Goal: Information Seeking & Learning: Learn about a topic

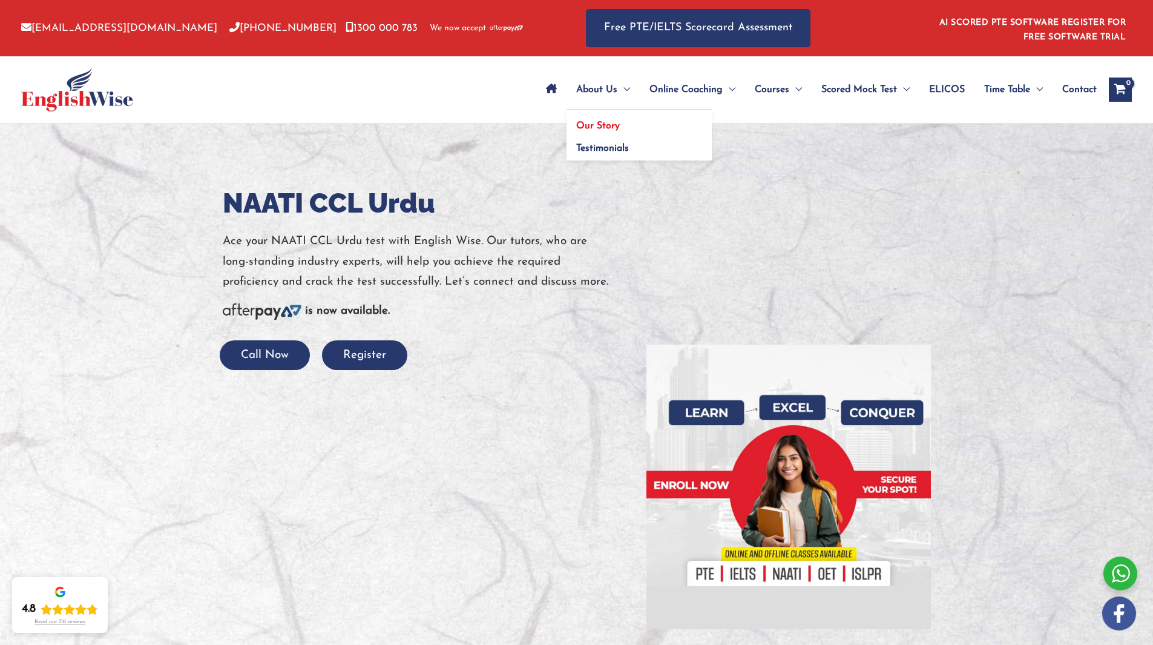
click at [611, 125] on span "Our Story" at bounding box center [598, 126] width 44 height 10
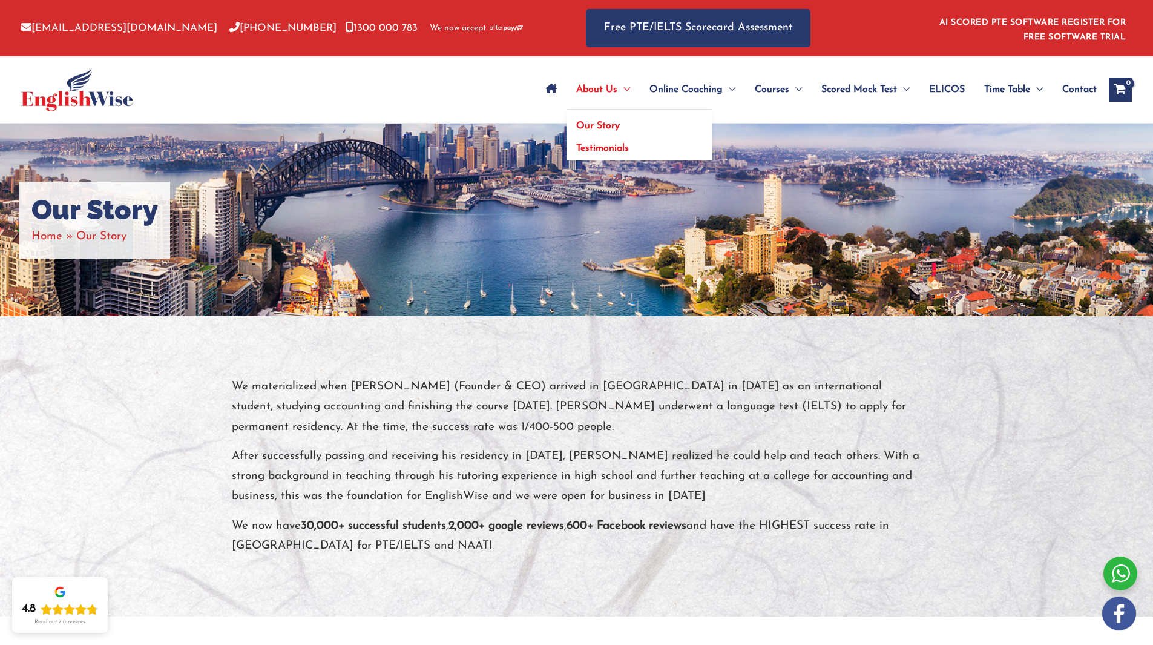
click at [599, 147] on span "Testimonials" at bounding box center [602, 148] width 53 height 10
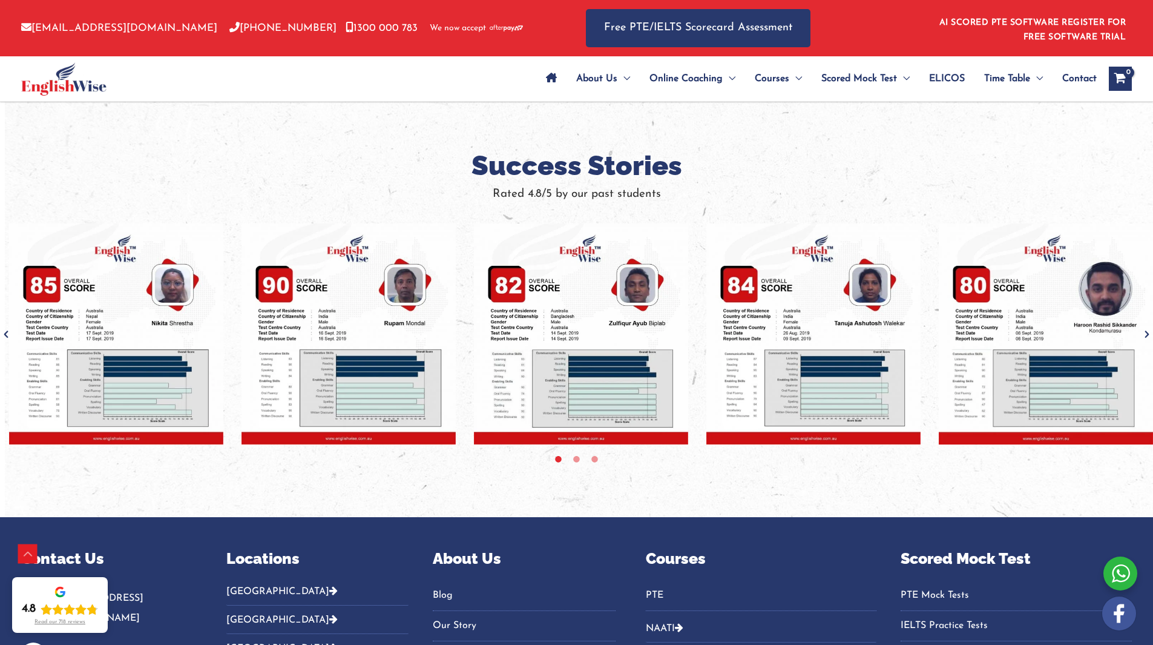
scroll to position [754, 0]
click at [576, 456] on icon at bounding box center [576, 458] width 9 height 9
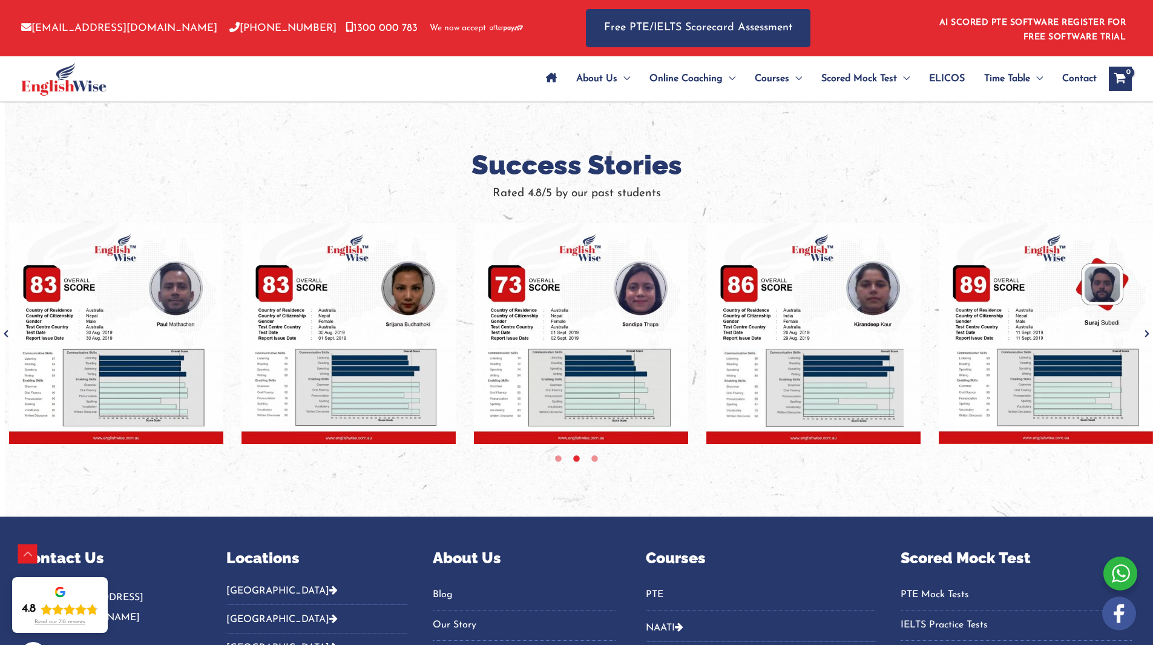
click at [576, 456] on icon at bounding box center [576, 458] width 9 height 9
click at [596, 456] on icon at bounding box center [594, 458] width 9 height 9
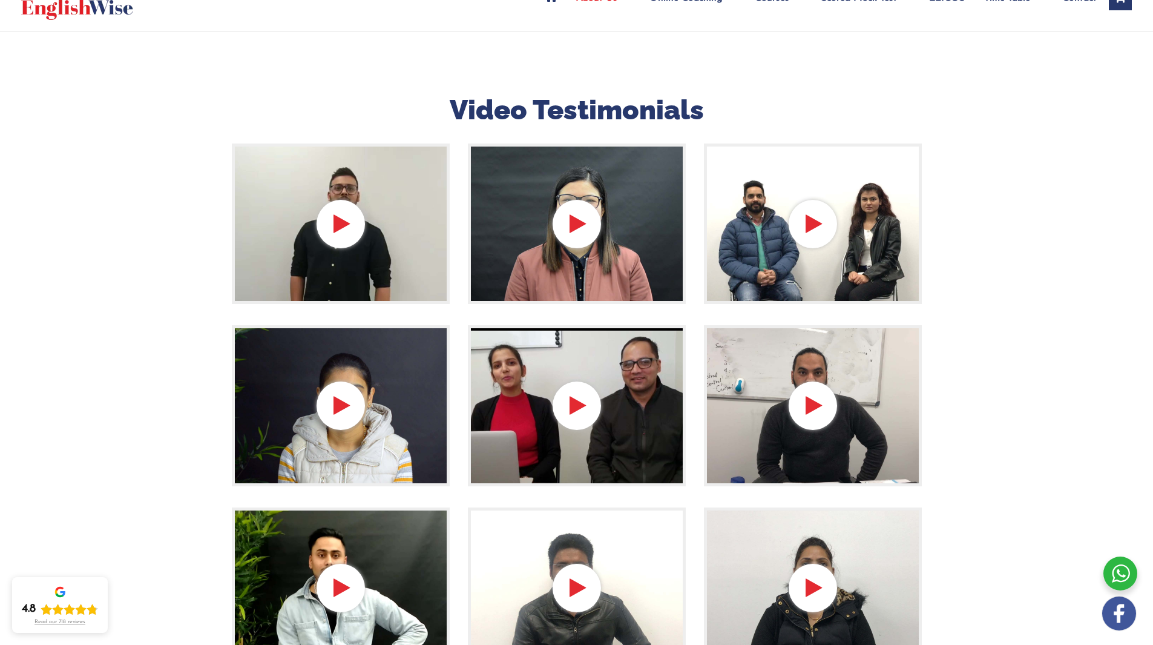
scroll to position [0, 0]
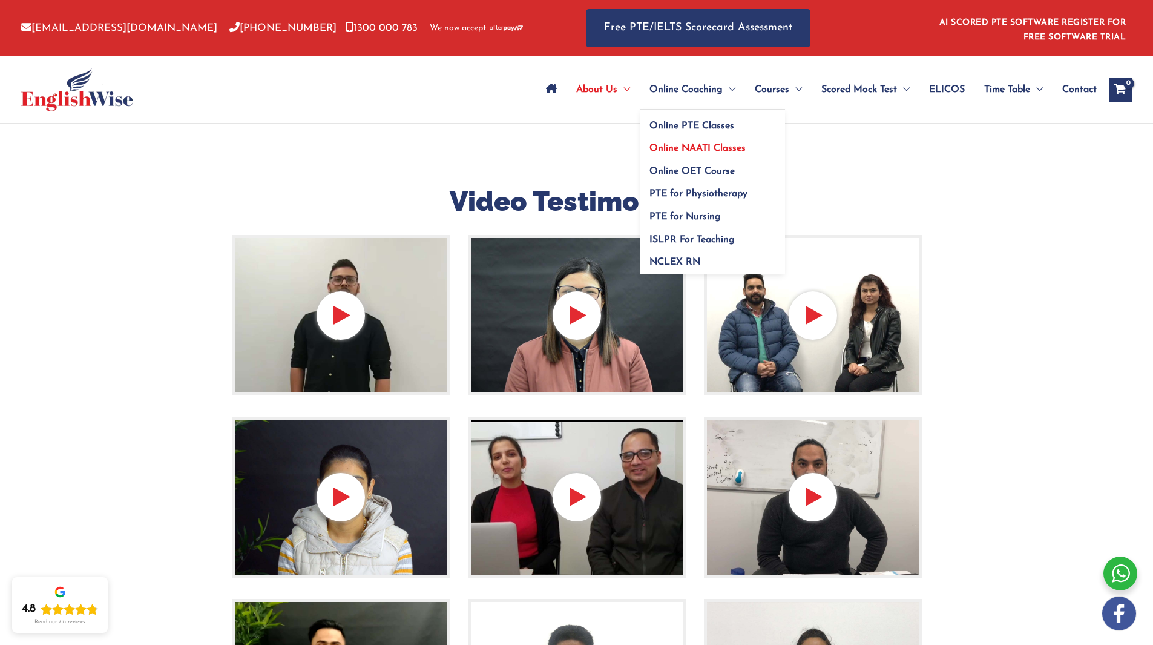
click at [673, 149] on span "Online NAATI Classes" at bounding box center [698, 148] width 96 height 10
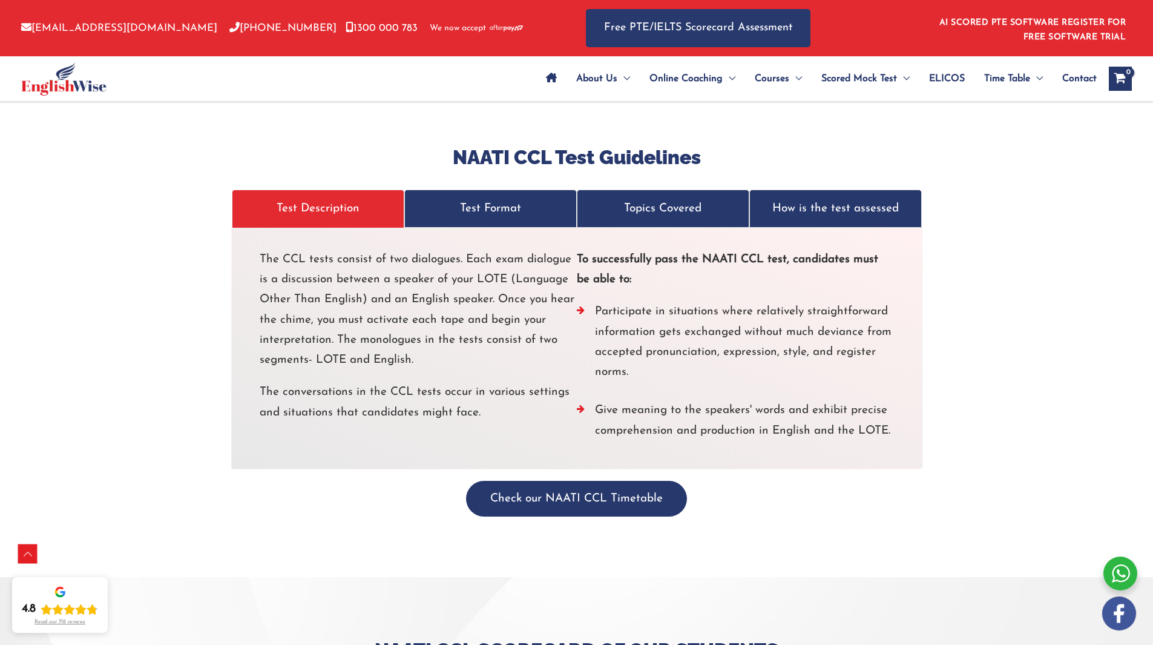
scroll to position [2192, 0]
click at [484, 198] on p "Test Format" at bounding box center [490, 208] width 147 height 20
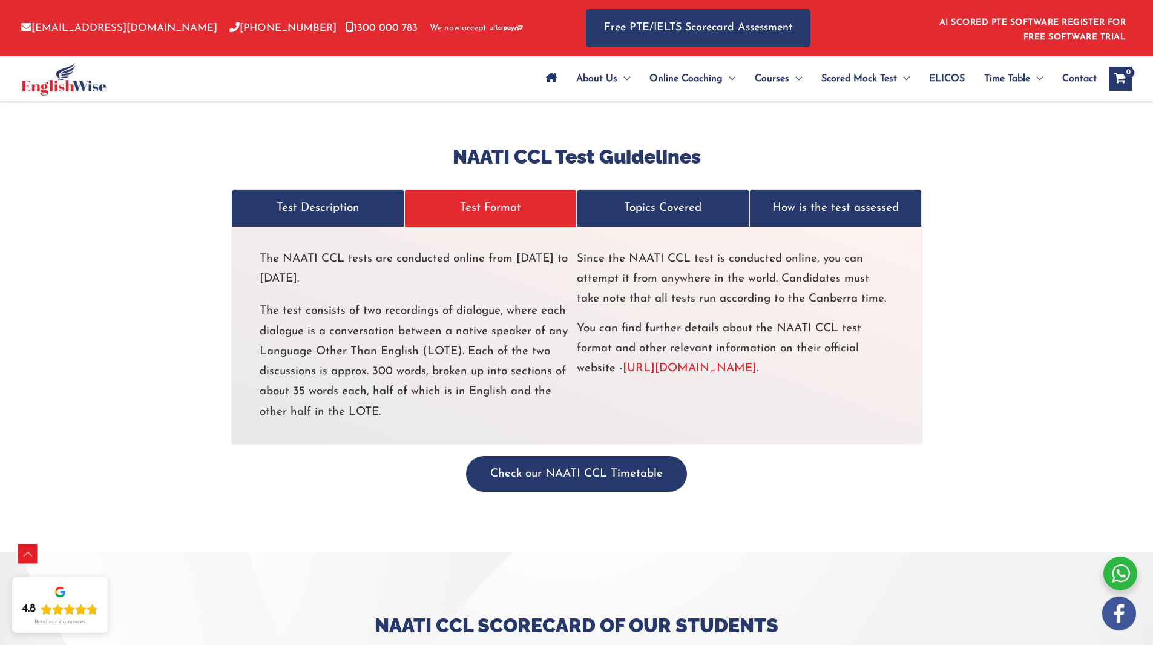
click at [656, 198] on p "Topics Covered" at bounding box center [663, 208] width 147 height 20
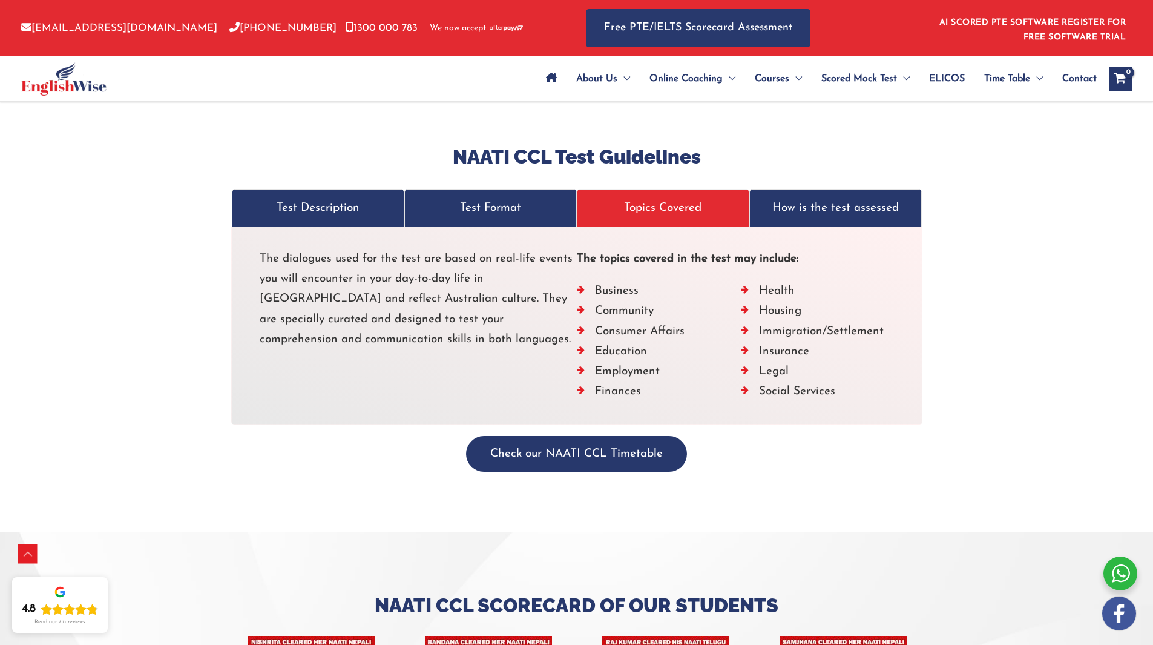
click at [830, 198] on p "How is the test assessed" at bounding box center [835, 208] width 147 height 20
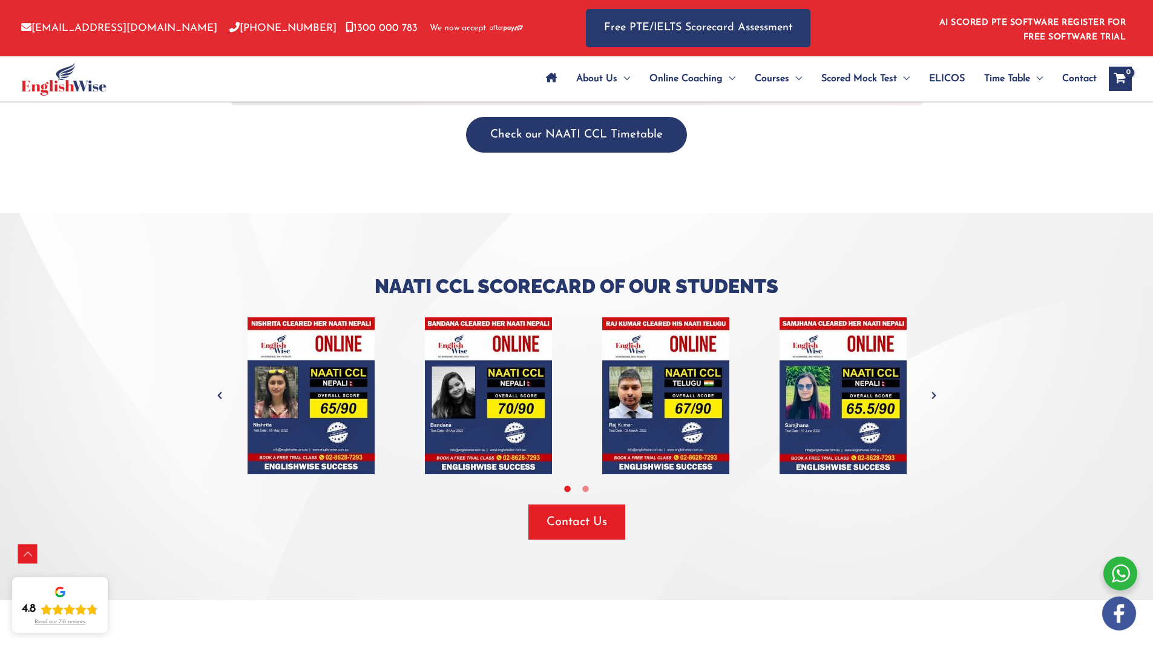
scroll to position [2515, 0]
click at [222, 389] on icon "Previous" at bounding box center [220, 395] width 12 height 12
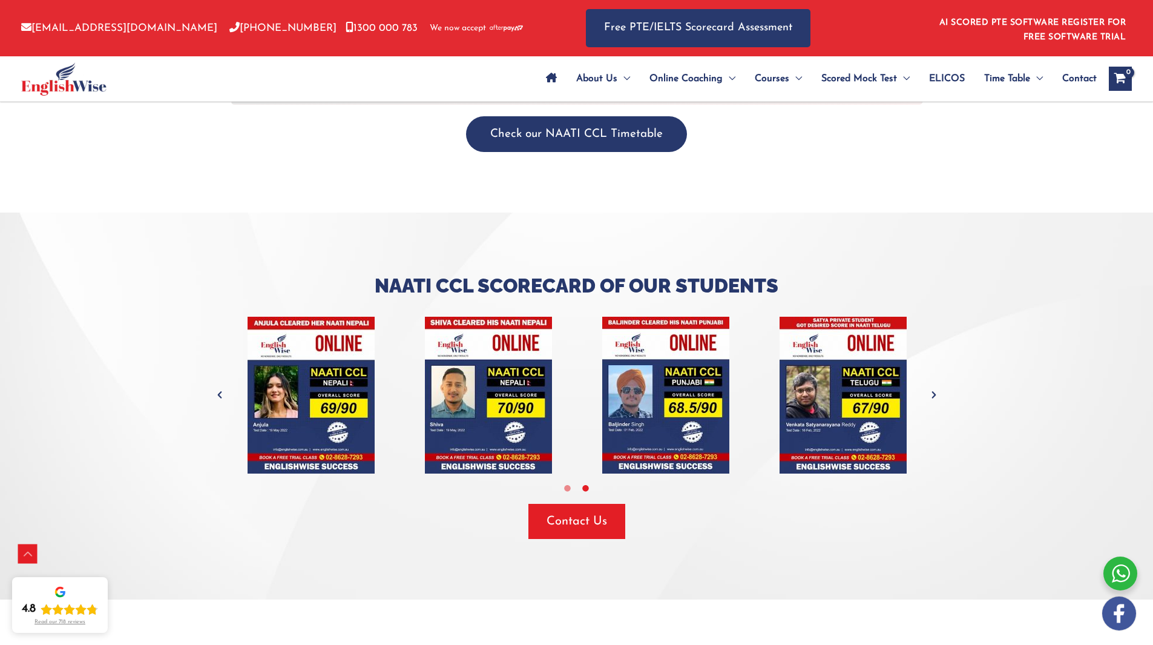
click at [222, 389] on icon "Previous" at bounding box center [220, 395] width 12 height 12
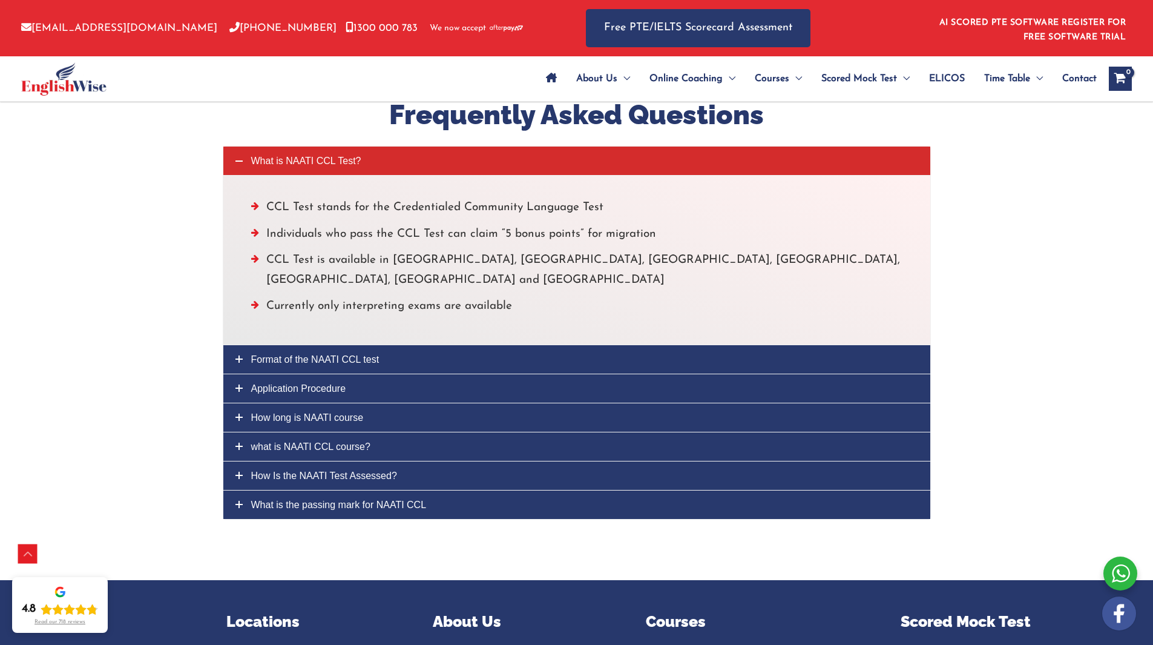
scroll to position [3080, 0]
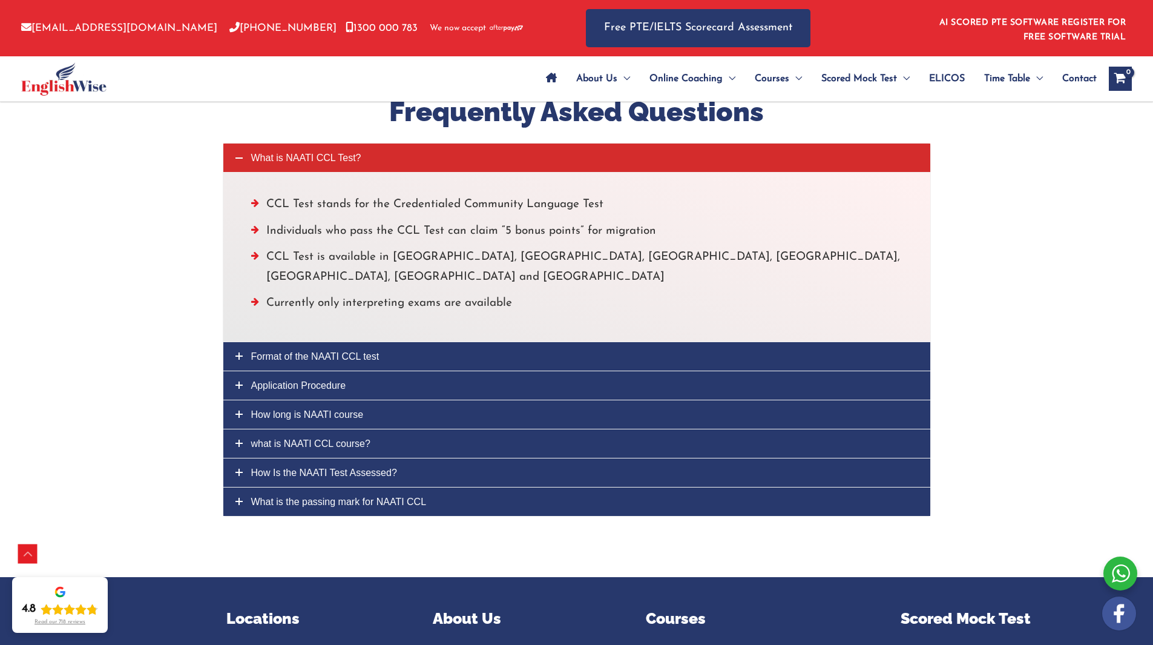
click at [240, 352] on icon at bounding box center [238, 355] width 7 height 7
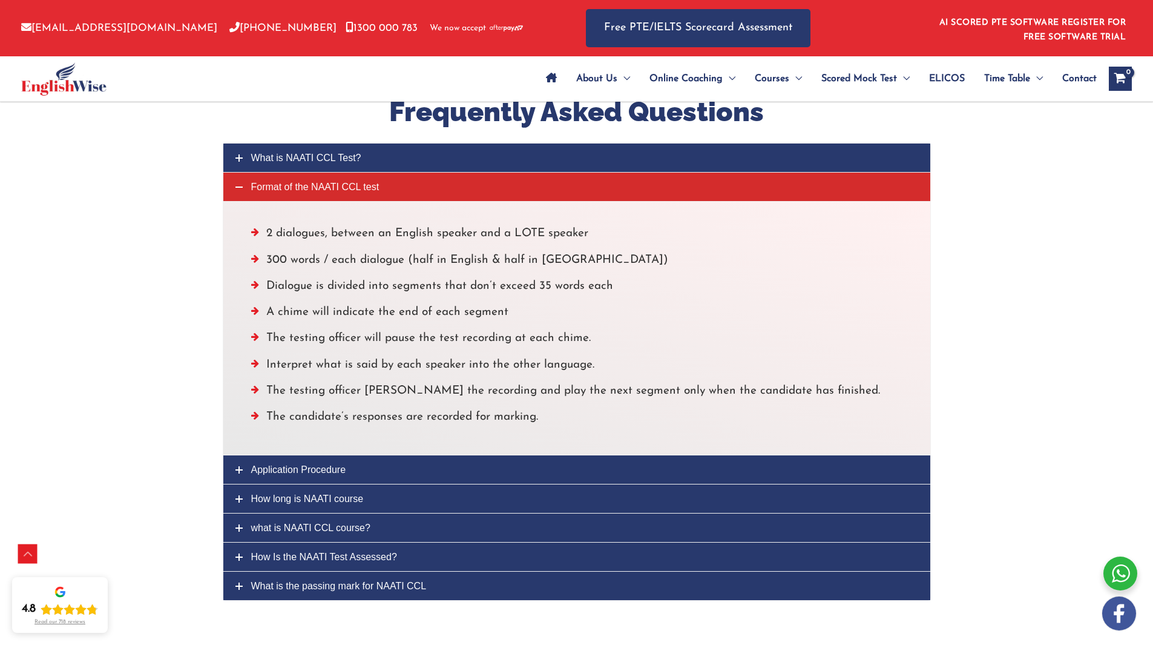
click at [234, 455] on link "Application Procedure" at bounding box center [576, 469] width 707 height 28
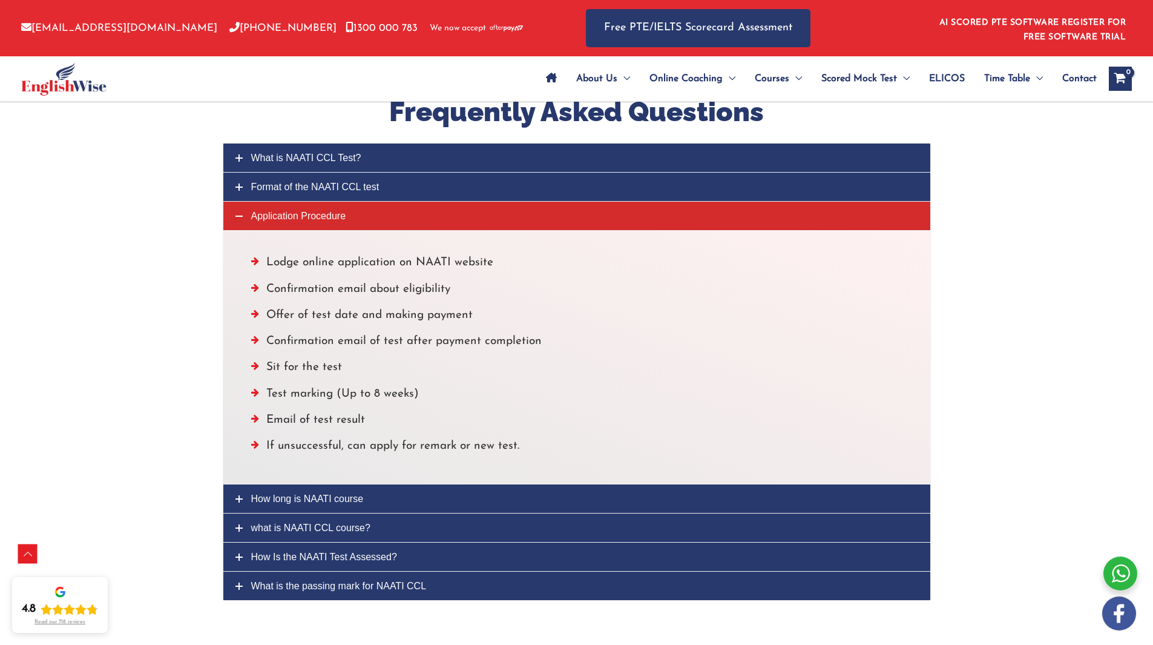
click at [237, 495] on icon at bounding box center [238, 498] width 7 height 7
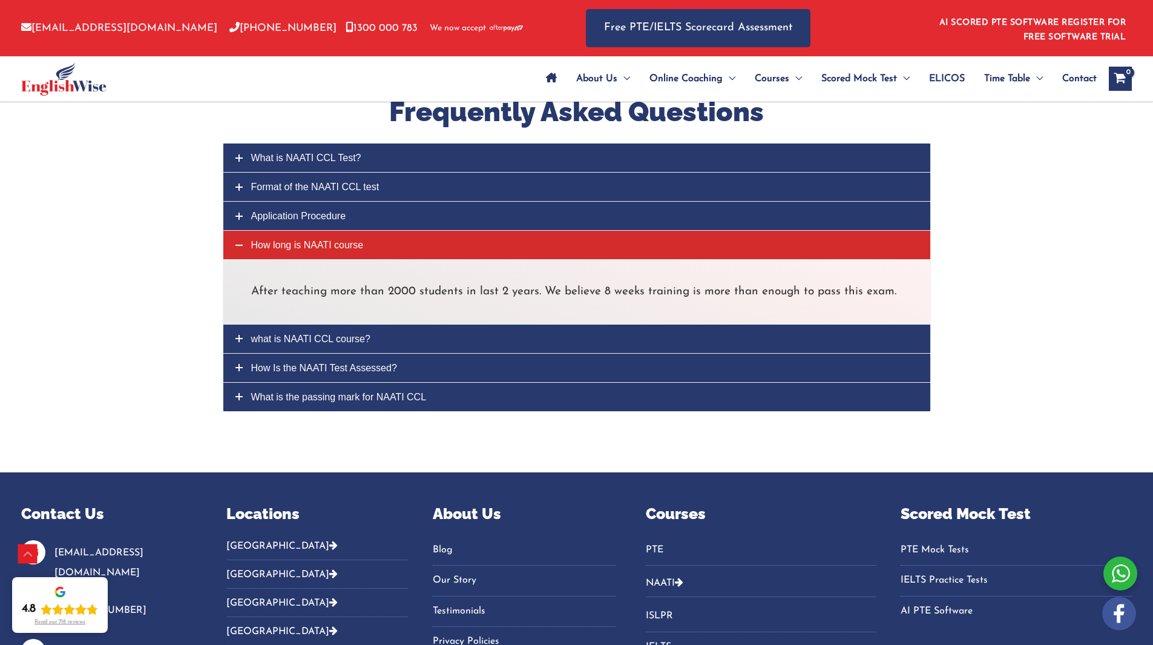
click at [238, 335] on icon at bounding box center [238, 338] width 7 height 7
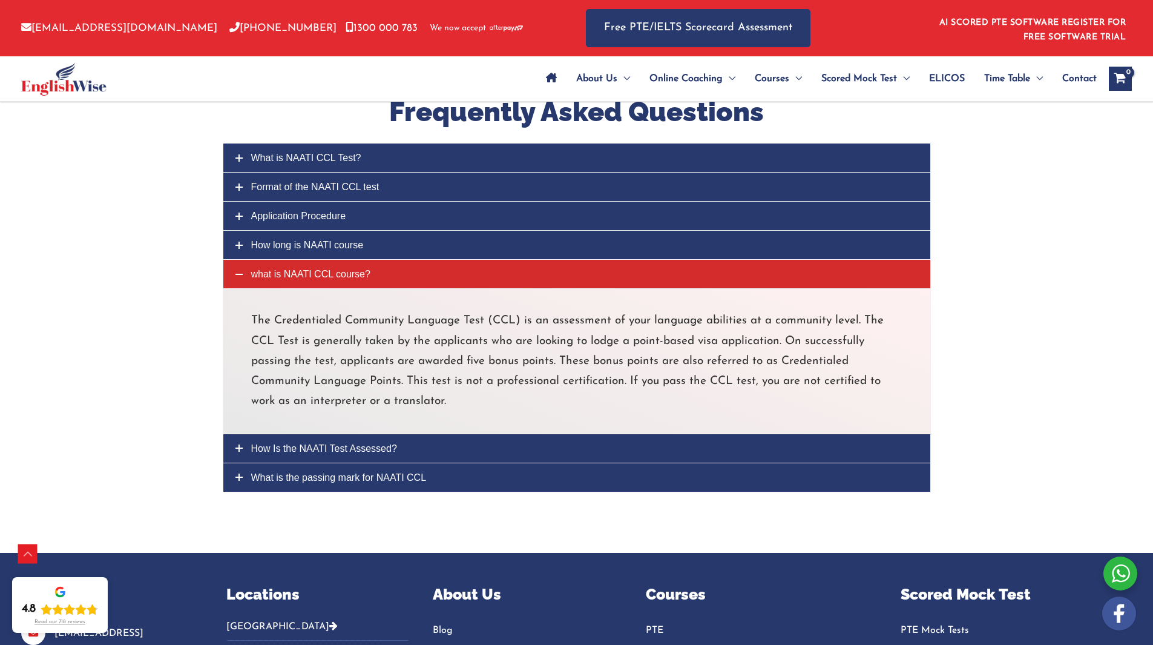
click at [239, 444] on icon at bounding box center [238, 447] width 7 height 7
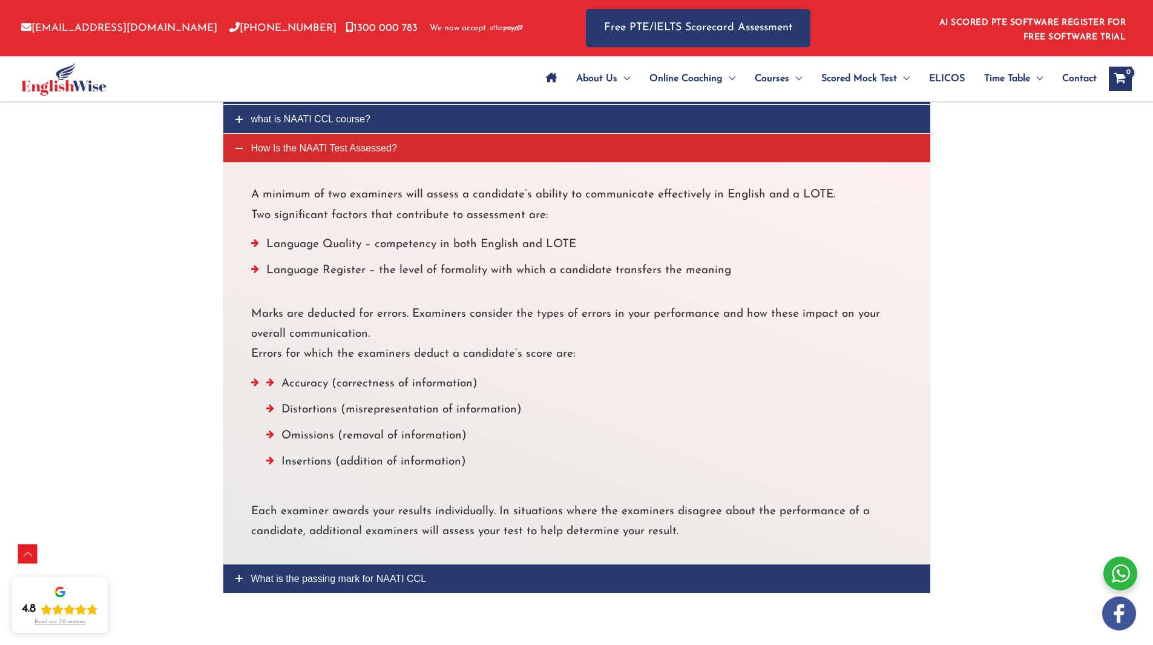
scroll to position [3235, 0]
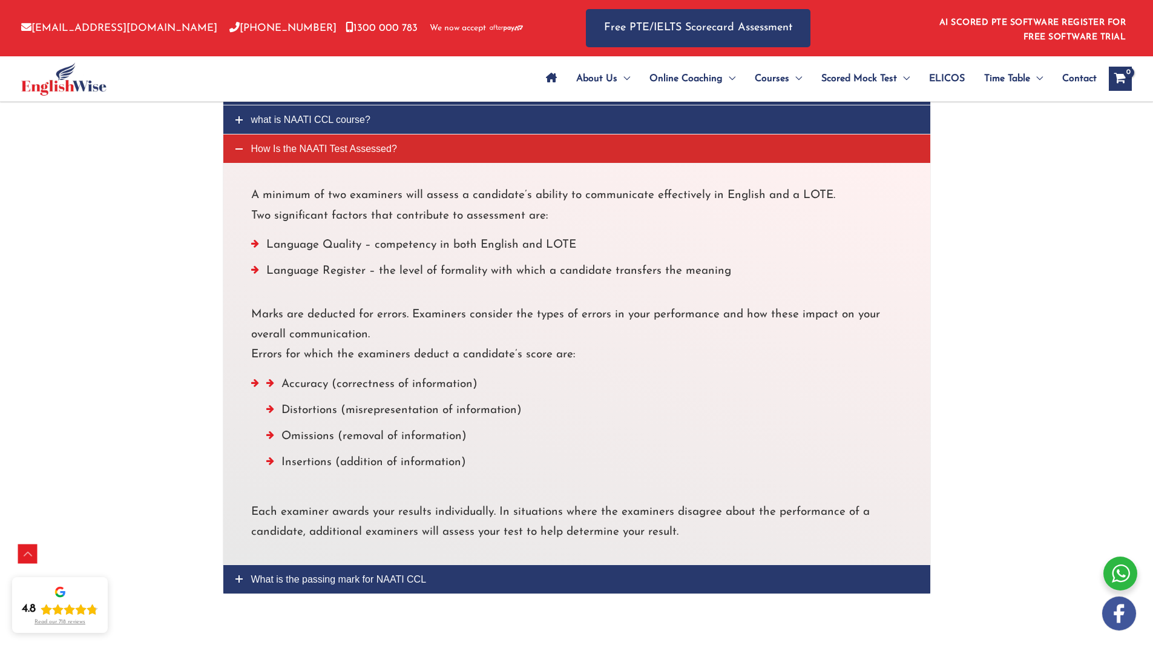
click at [239, 575] on icon at bounding box center [238, 578] width 7 height 7
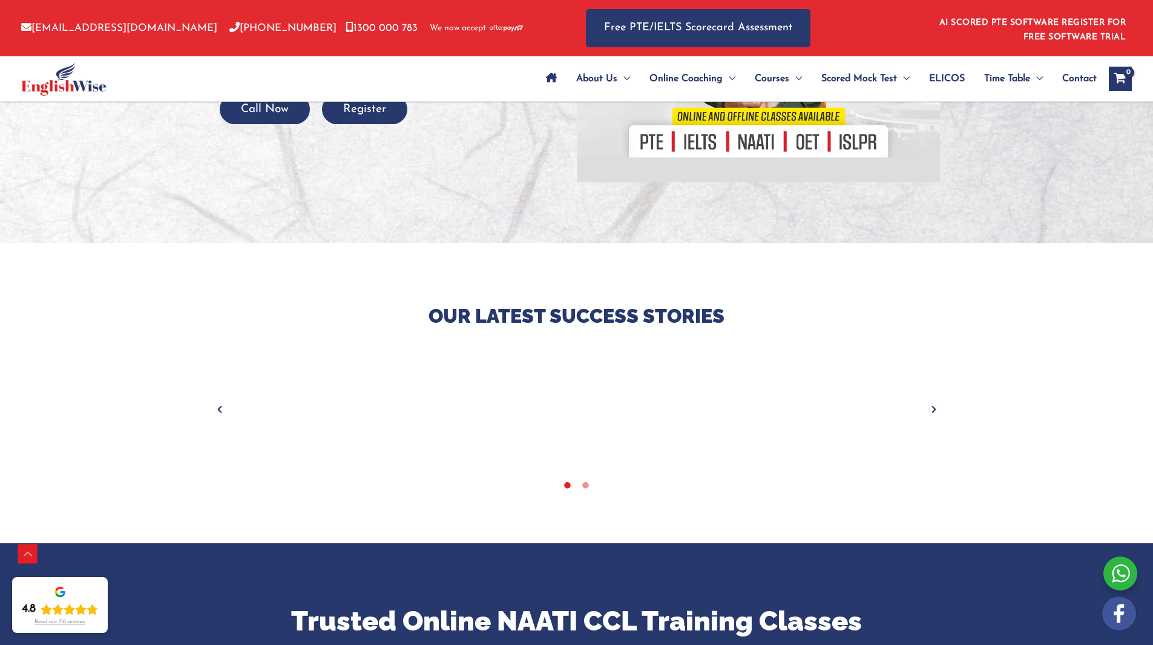
scroll to position [304, 0]
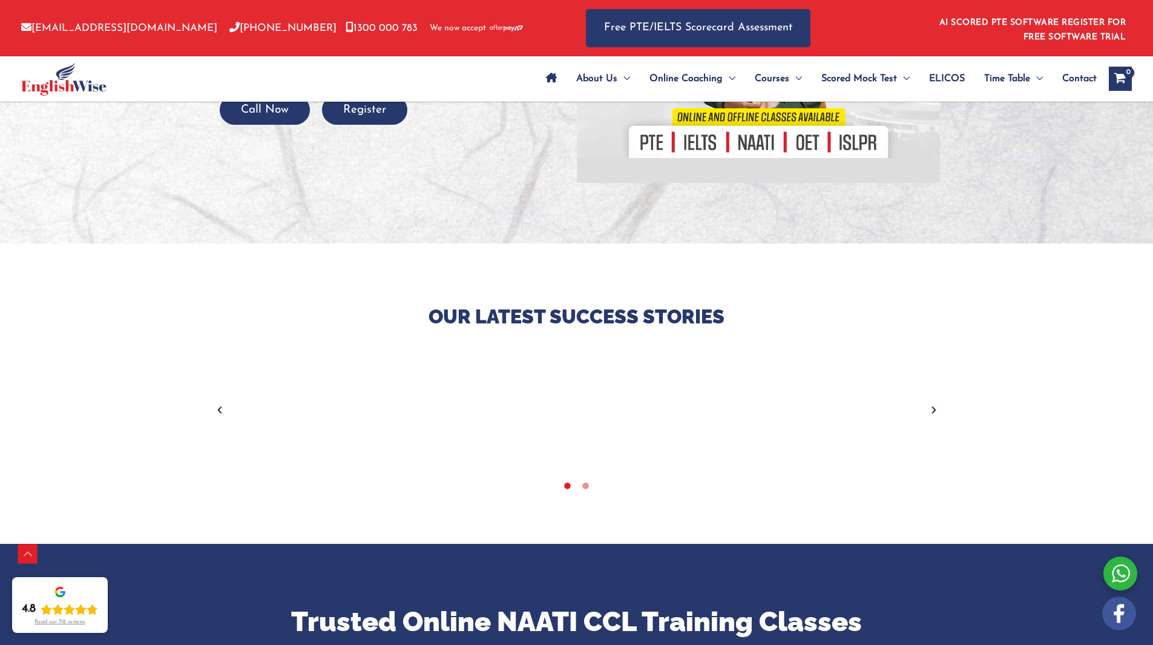
click at [935, 410] on icon "Next" at bounding box center [934, 410] width 12 height 12
click at [219, 409] on icon "Previous" at bounding box center [220, 410] width 12 height 12
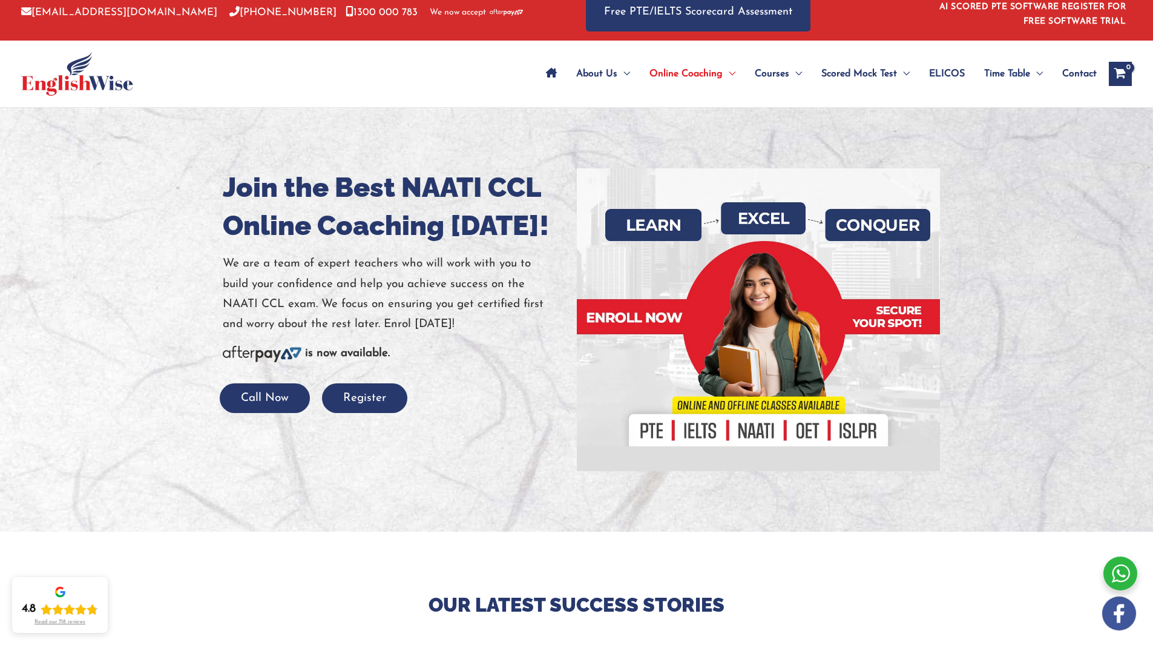
scroll to position [0, 0]
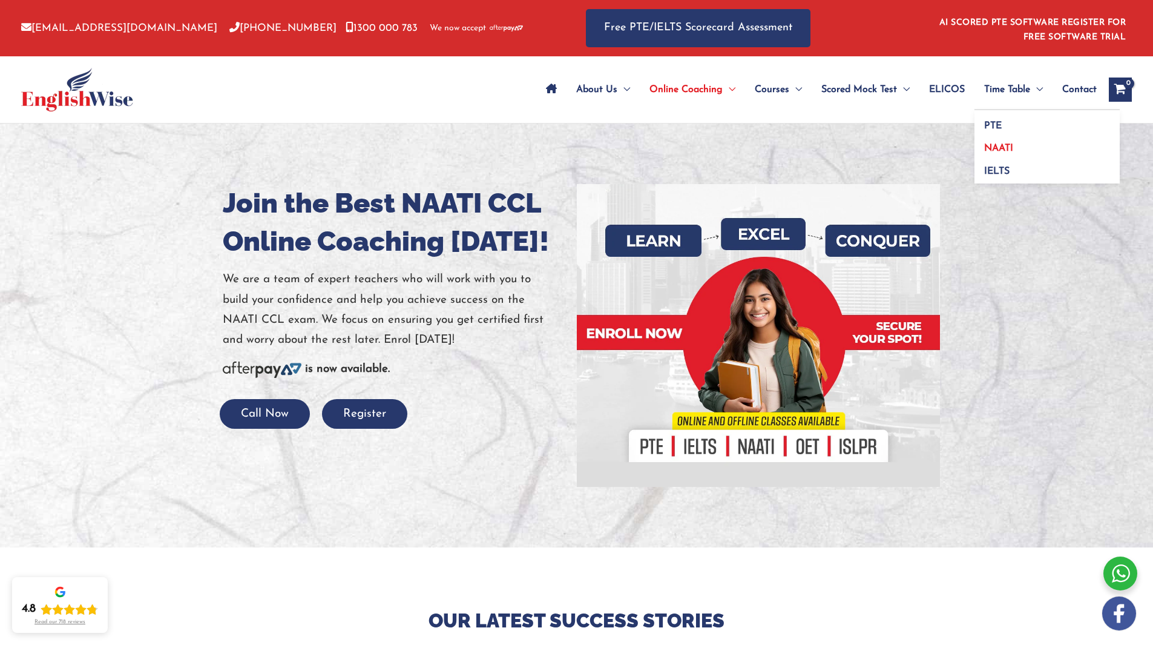
click at [1002, 149] on span "NAATI" at bounding box center [998, 148] width 29 height 10
